Goal: Transaction & Acquisition: Purchase product/service

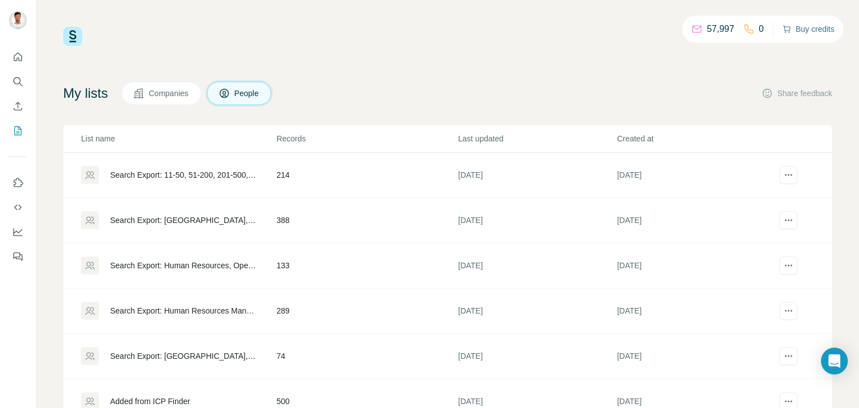
click at [822, 30] on button "Buy credits" at bounding box center [808, 29] width 52 height 16
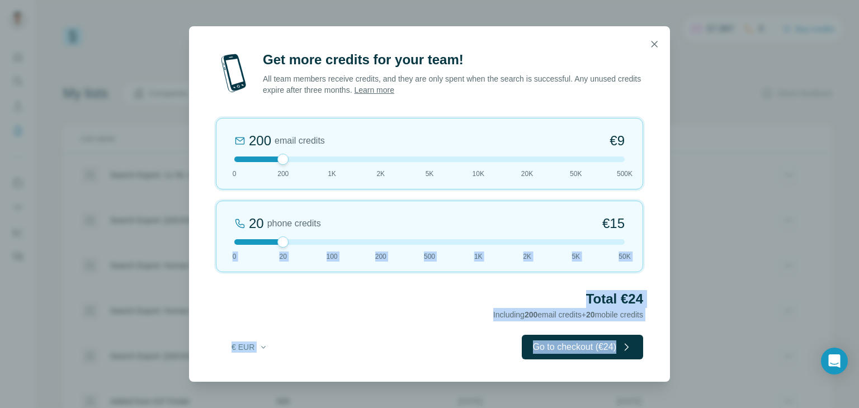
drag, startPoint x: 276, startPoint y: 239, endPoint x: 858, endPoint y: 376, distance: 597.7
click at [858, 376] on div "Get more credits for your team! All team members receive credits, and they are …" at bounding box center [429, 204] width 859 height 408
click at [362, 292] on h2 "Total €24" at bounding box center [429, 299] width 427 height 18
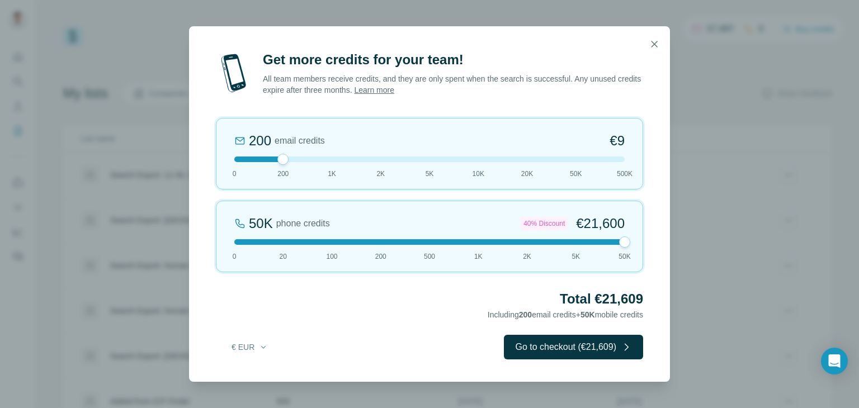
drag, startPoint x: 282, startPoint y: 240, endPoint x: 624, endPoint y: 278, distance: 344.3
click at [624, 278] on div "Get more credits for your team! All team members receive credits, and they are …" at bounding box center [429, 216] width 481 height 331
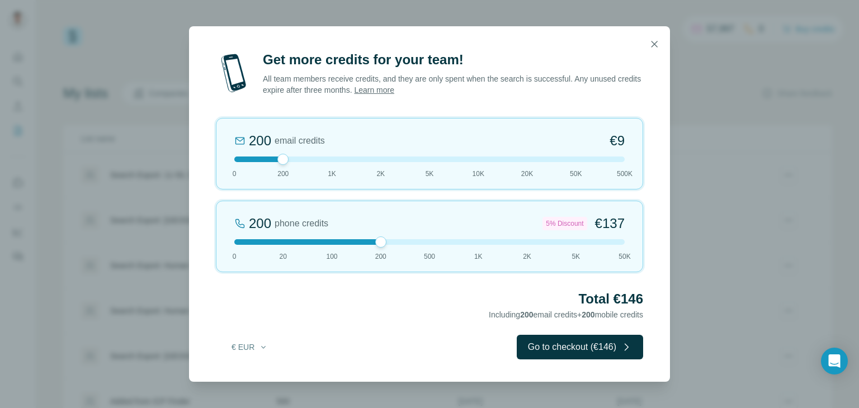
drag, startPoint x: 622, startPoint y: 241, endPoint x: 377, endPoint y: 247, distance: 245.5
click at [377, 247] on div "200 phone credits 5% Discount €137 0 20 100 200 500 1K 2K 5K 50K" at bounding box center [429, 237] width 427 height 72
drag, startPoint x: 380, startPoint y: 241, endPoint x: 470, endPoint y: 240, distance: 89.4
click at [470, 240] on div at bounding box center [429, 242] width 390 height 6
drag, startPoint x: 281, startPoint y: 157, endPoint x: 230, endPoint y: 162, distance: 51.1
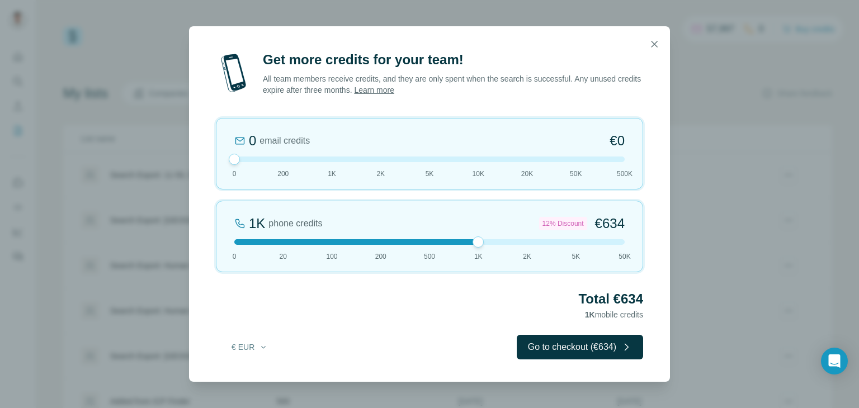
click at [230, 162] on div at bounding box center [234, 159] width 11 height 11
click at [248, 345] on button "€ EUR" at bounding box center [250, 347] width 52 height 20
click at [255, 378] on div "$ USD" at bounding box center [272, 372] width 107 height 20
click at [266, 346] on icon "button" at bounding box center [263, 347] width 9 height 9
click at [274, 391] on div "€ EUR" at bounding box center [272, 391] width 94 height 11
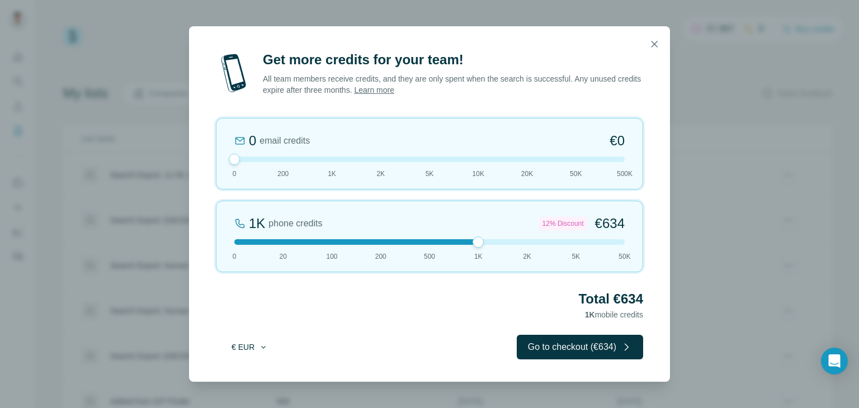
drag, startPoint x: 248, startPoint y: 344, endPoint x: 258, endPoint y: 344, distance: 10.1
click at [248, 344] on button "€ EUR" at bounding box center [250, 347] width 52 height 20
click at [253, 366] on div "$ USD" at bounding box center [272, 371] width 94 height 11
click at [652, 41] on icon "button" at bounding box center [654, 44] width 6 height 6
